Goal: Transaction & Acquisition: Purchase product/service

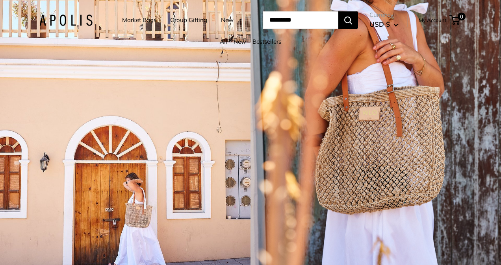
click at [184, 20] on link "Group Gifting" at bounding box center [188, 20] width 37 height 11
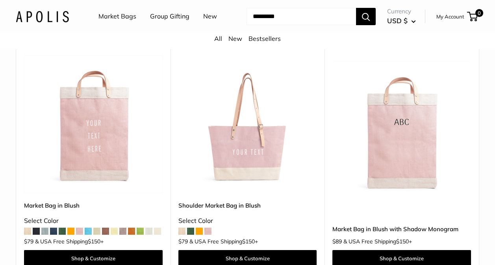
scroll to position [197, 0]
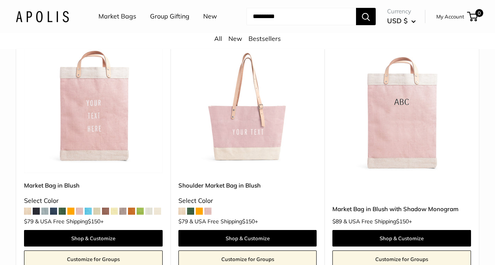
click at [56, 214] on span at bounding box center [53, 211] width 7 height 7
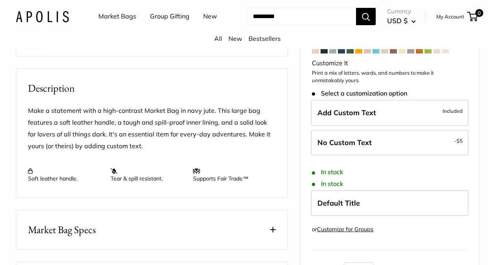
scroll to position [276, 0]
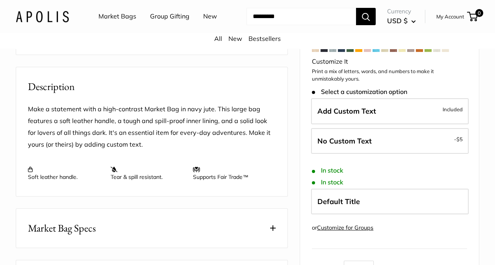
click at [358, 225] on link "Customize for Groups" at bounding box center [345, 228] width 56 height 7
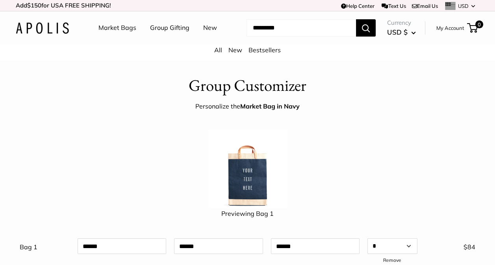
click at [161, 26] on link "Group Gifting" at bounding box center [169, 28] width 39 height 12
